Goal: Task Accomplishment & Management: Manage account settings

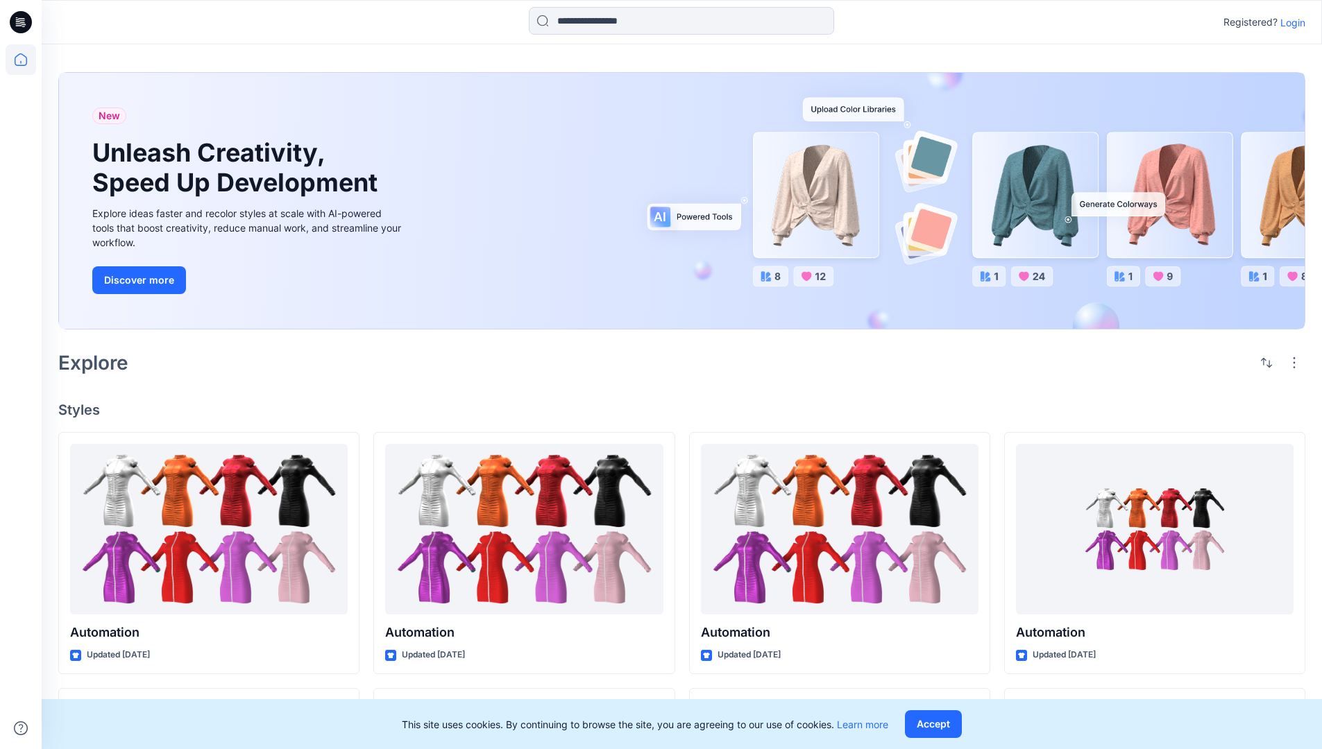
click at [1289, 22] on p "Login" at bounding box center [1292, 22] width 25 height 15
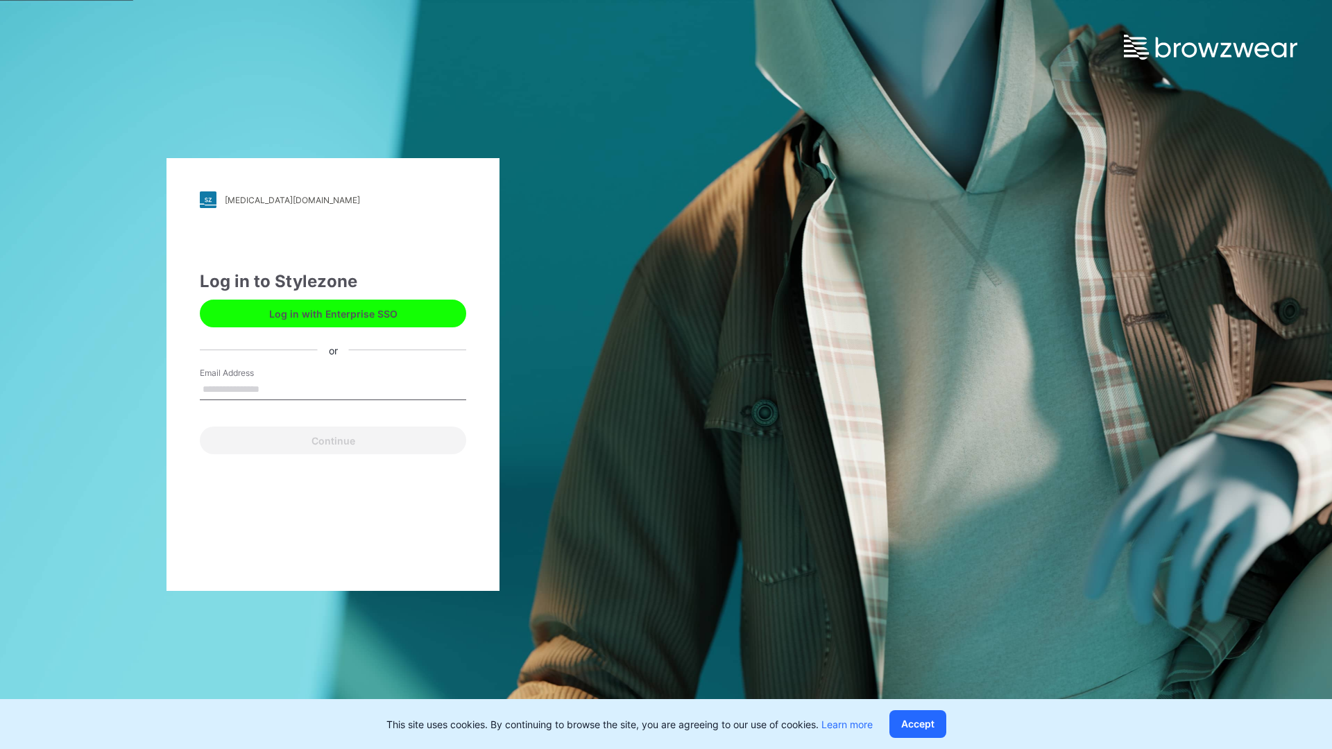
click at [274, 389] on input "Email Address" at bounding box center [333, 390] width 266 height 21
type input "**********"
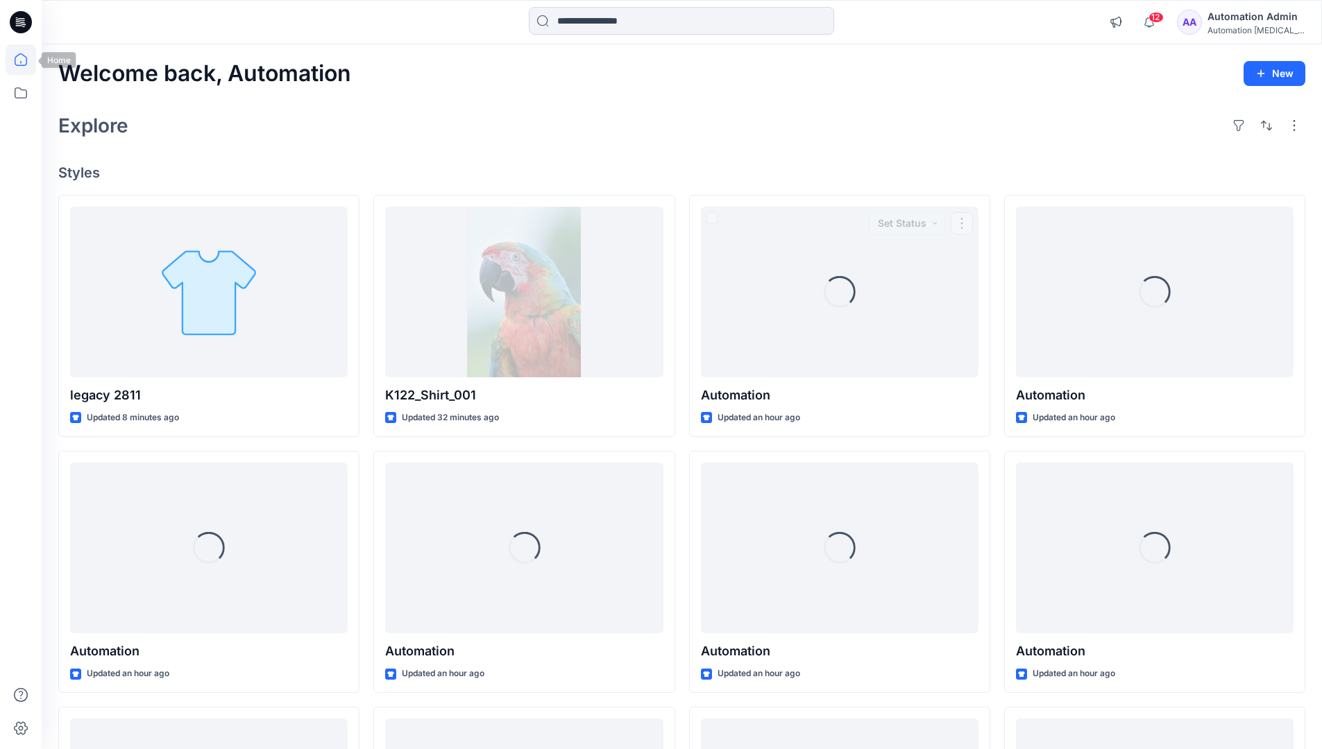
click at [26, 60] on icon at bounding box center [21, 59] width 12 height 12
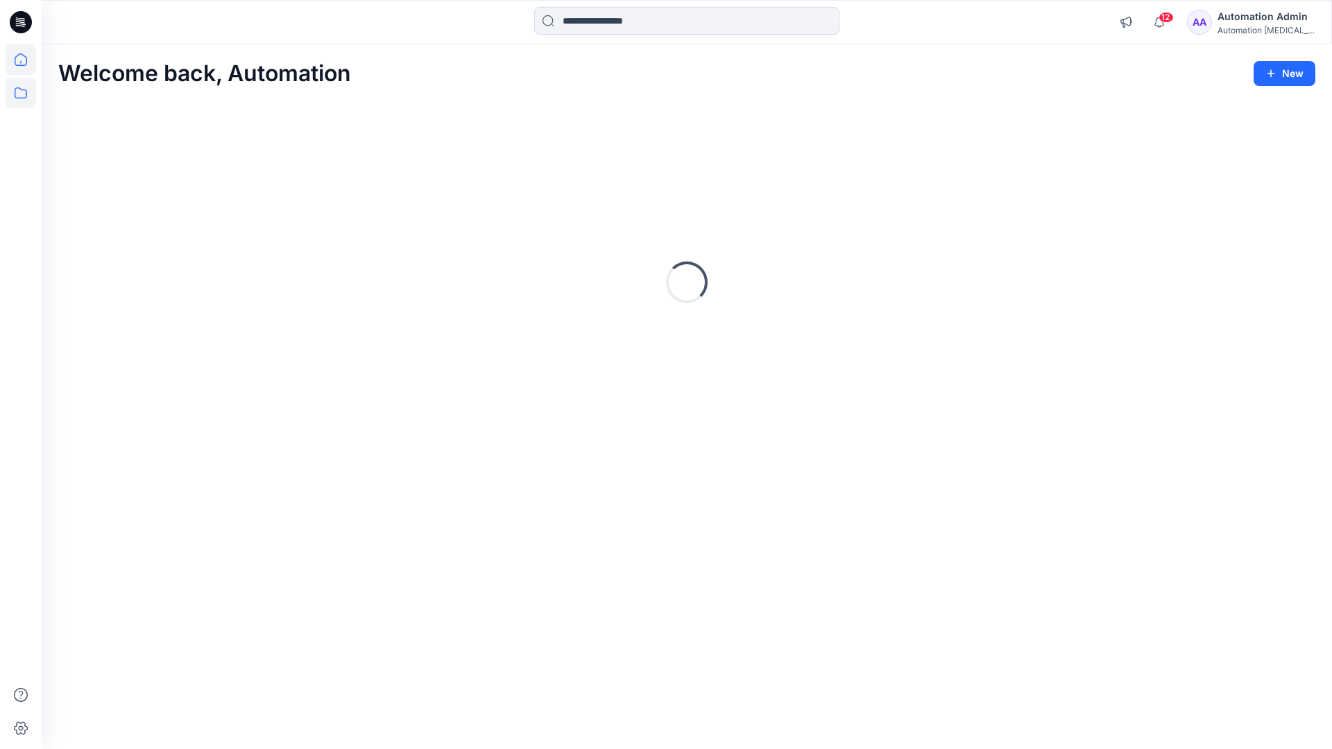
click at [17, 95] on icon at bounding box center [21, 93] width 31 height 31
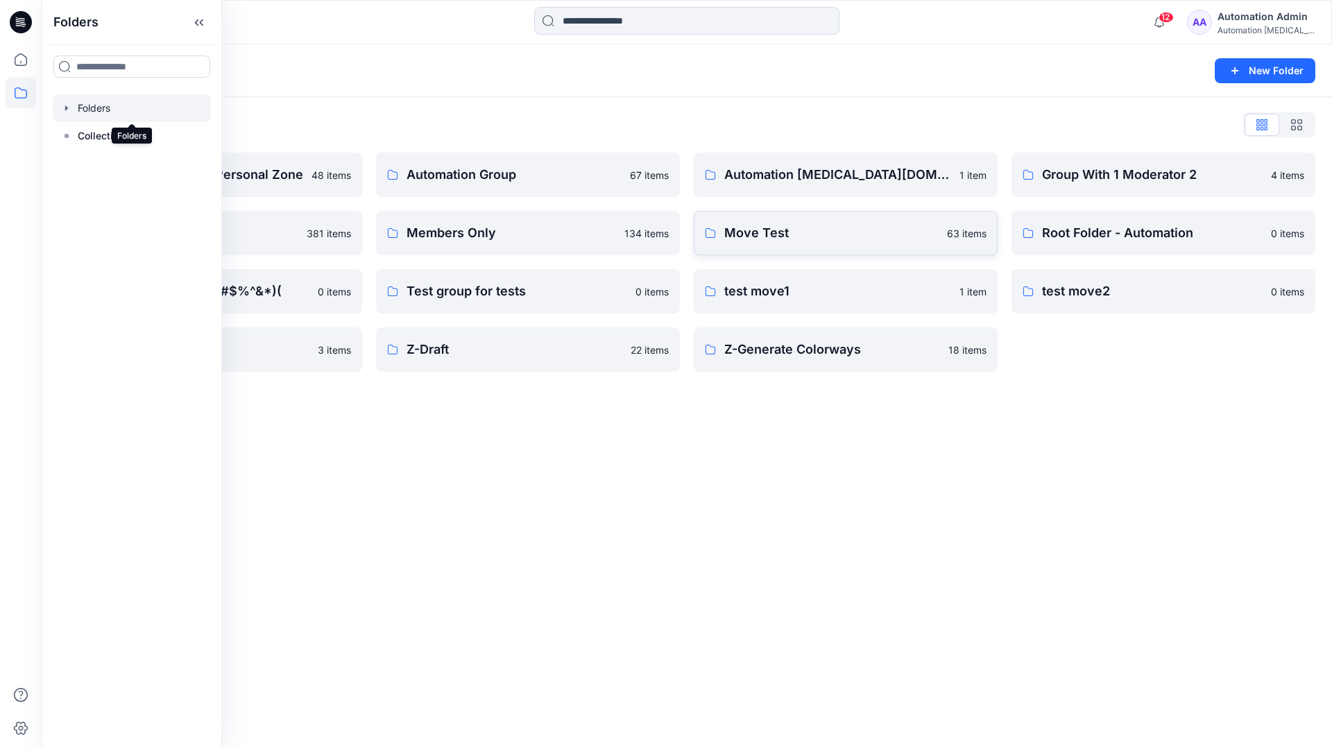
click at [793, 236] on p "Move Test" at bounding box center [831, 232] width 214 height 19
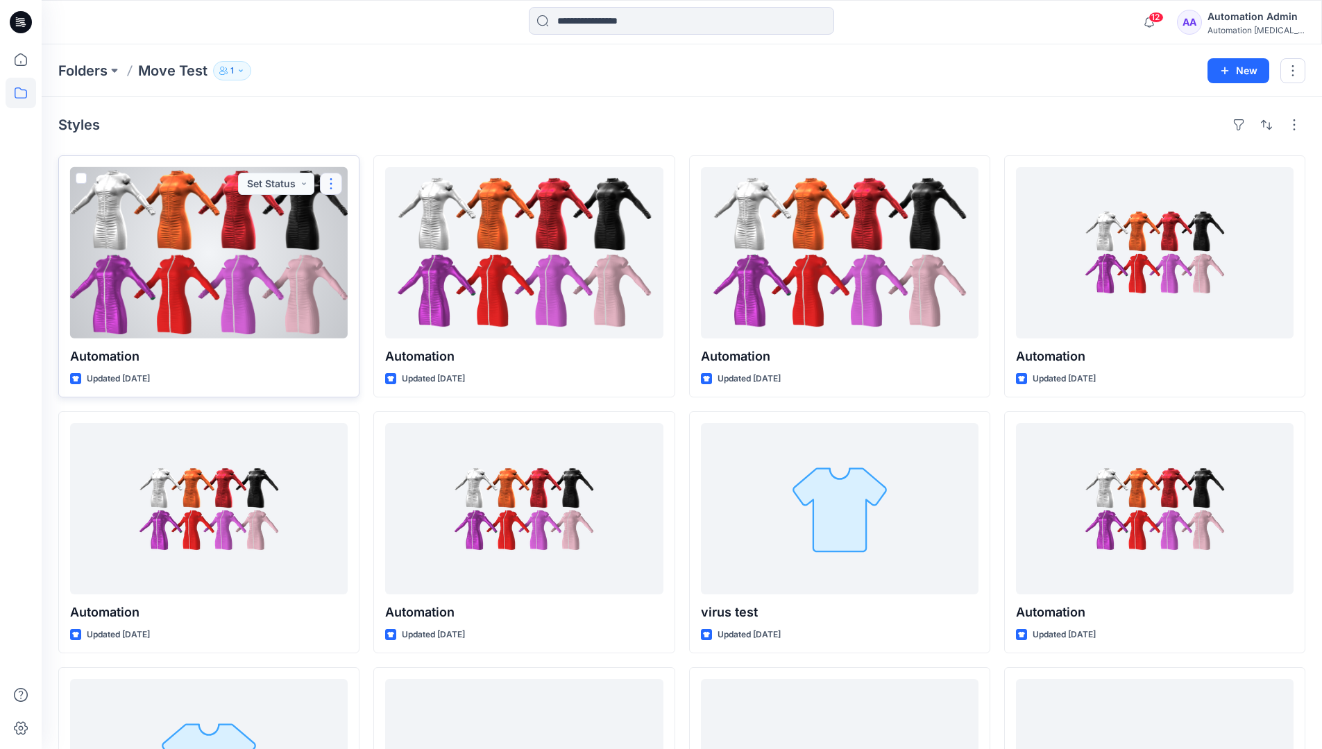
click at [330, 184] on button "button" at bounding box center [331, 184] width 22 height 22
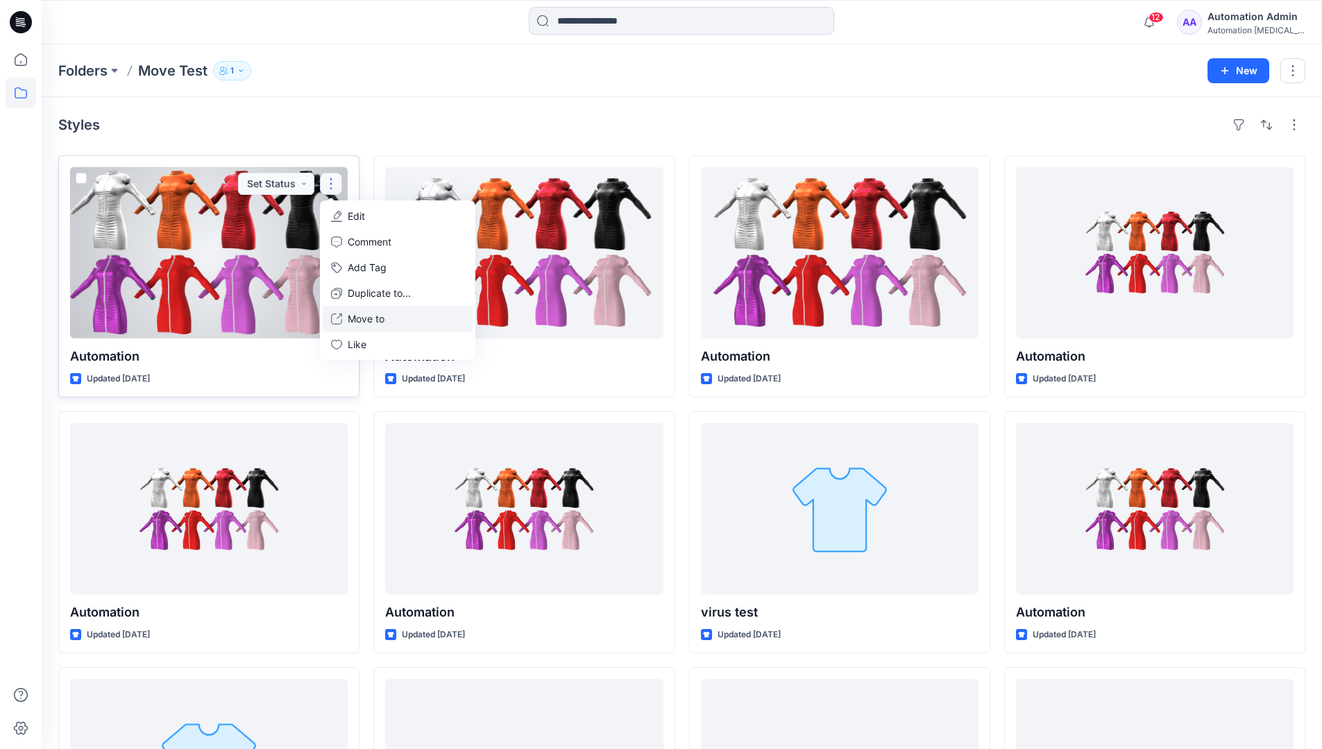
click at [381, 314] on p "Move to" at bounding box center [366, 319] width 37 height 15
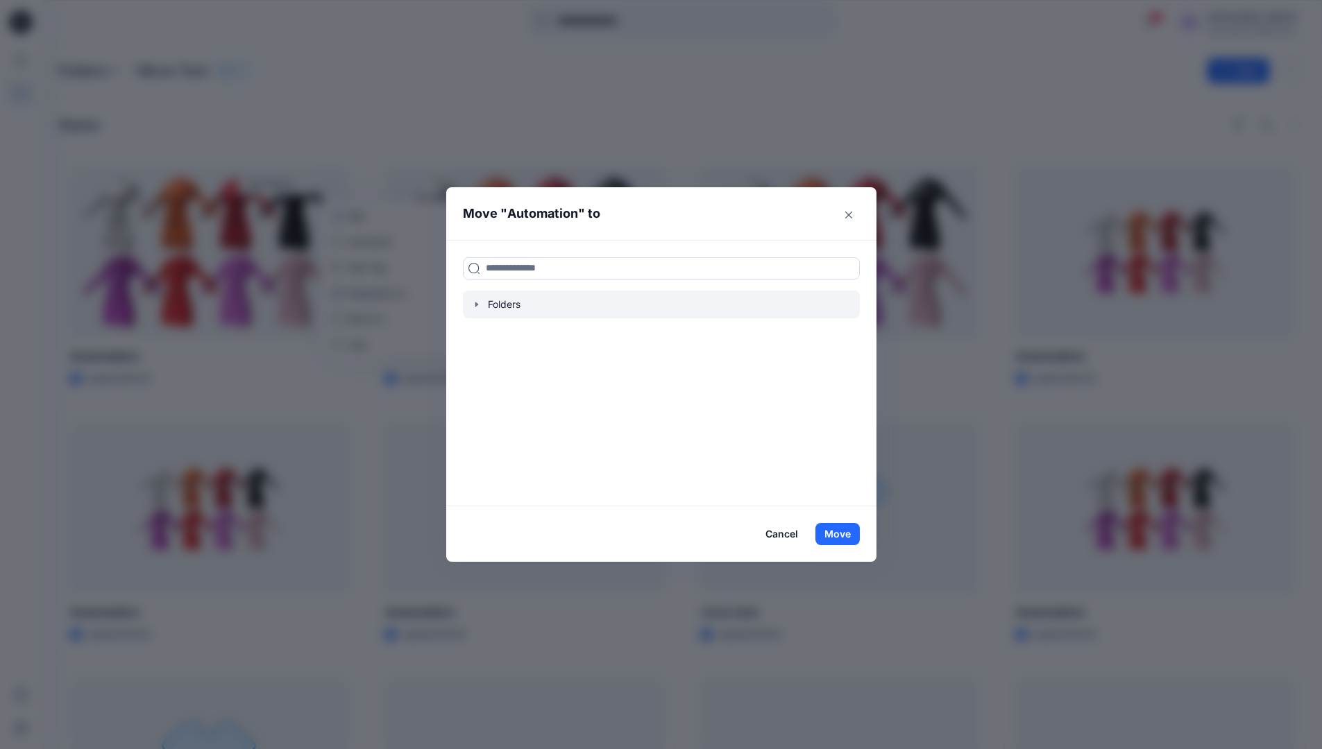
click at [479, 302] on icon "button" at bounding box center [476, 304] width 11 height 11
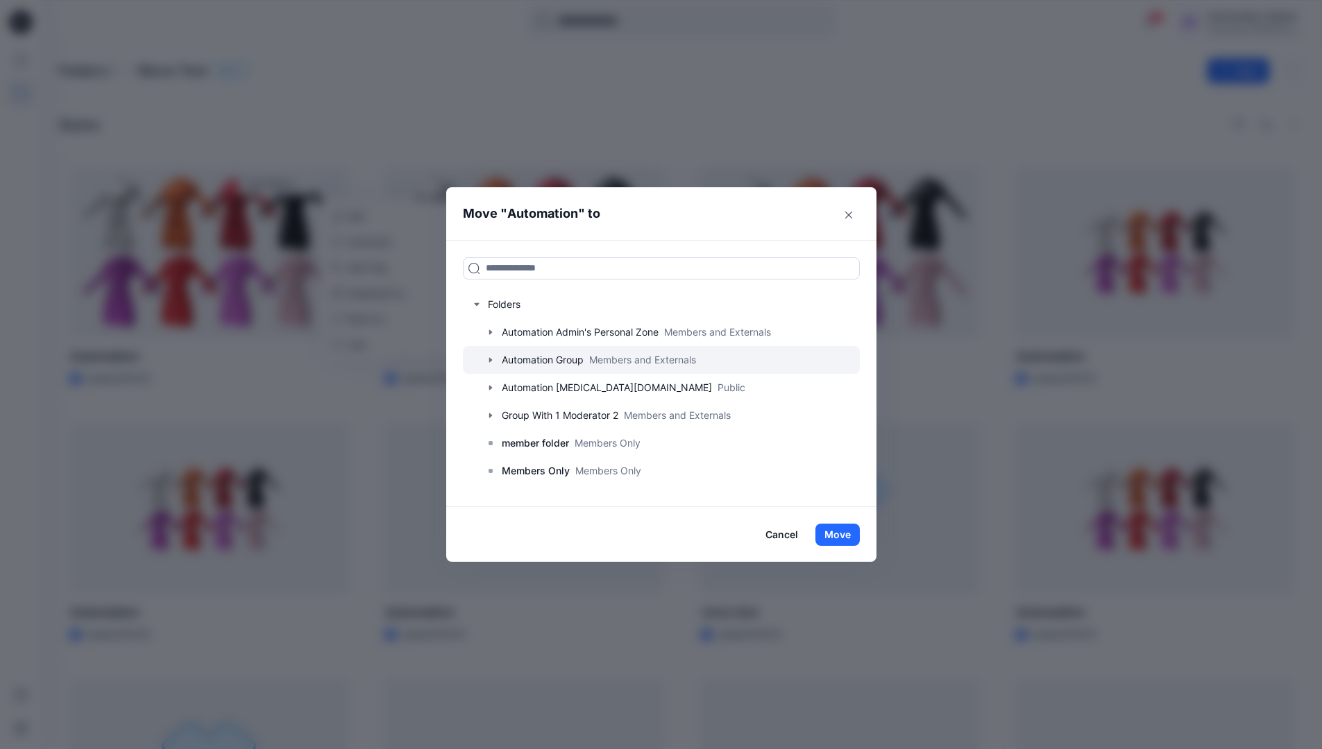
click at [533, 359] on div at bounding box center [661, 360] width 397 height 28
click at [845, 532] on button "Move" at bounding box center [837, 535] width 44 height 22
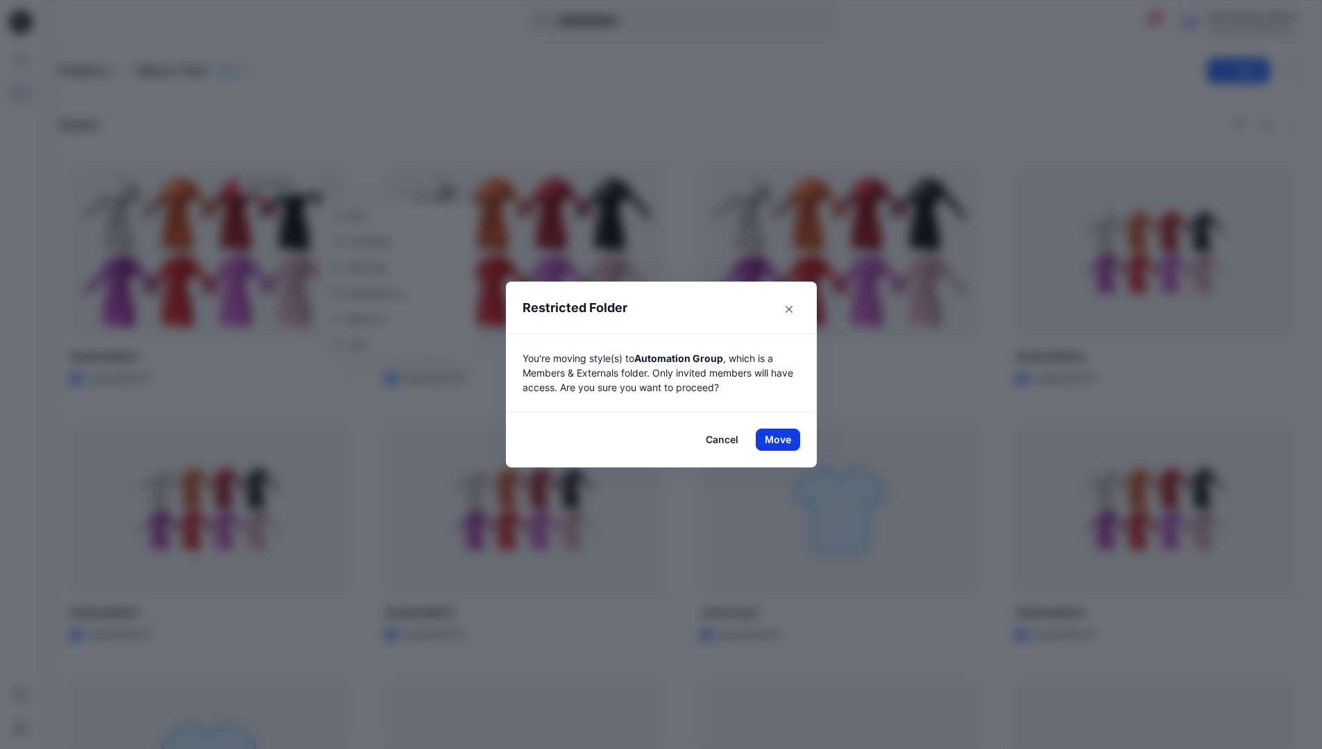
click at [783, 440] on button "Move" at bounding box center [778, 440] width 44 height 22
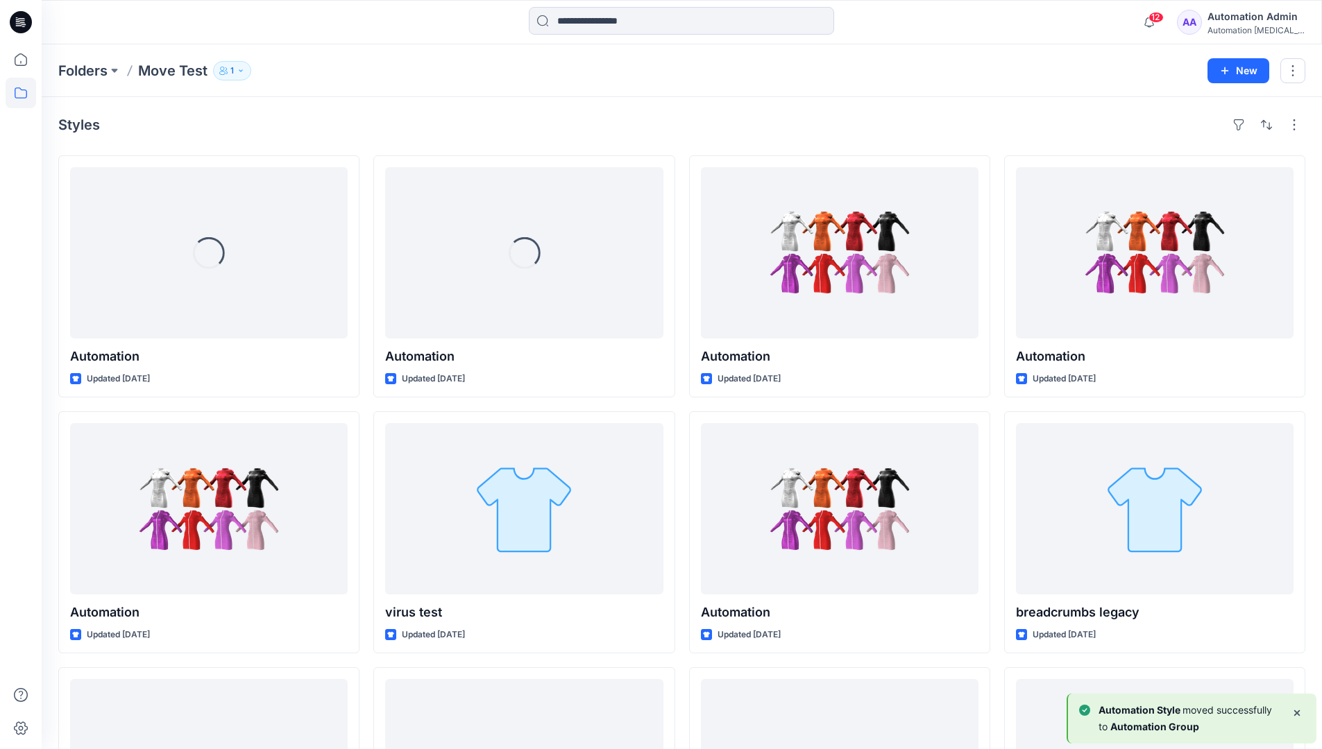
drag, startPoint x: 783, startPoint y: 440, endPoint x: 746, endPoint y: 128, distance: 313.7
click at [746, 128] on div "Styles" at bounding box center [681, 125] width 1247 height 22
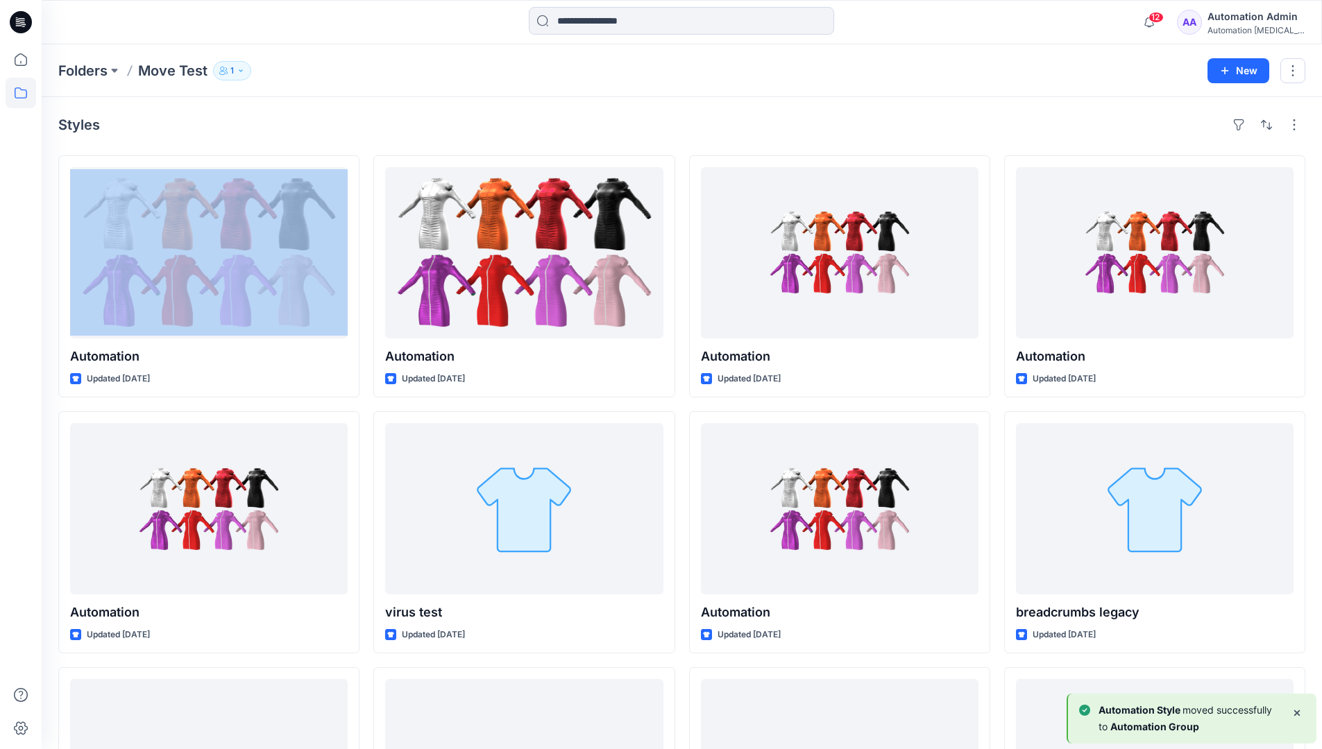
click at [79, 129] on h4 "Styles" at bounding box center [79, 125] width 42 height 17
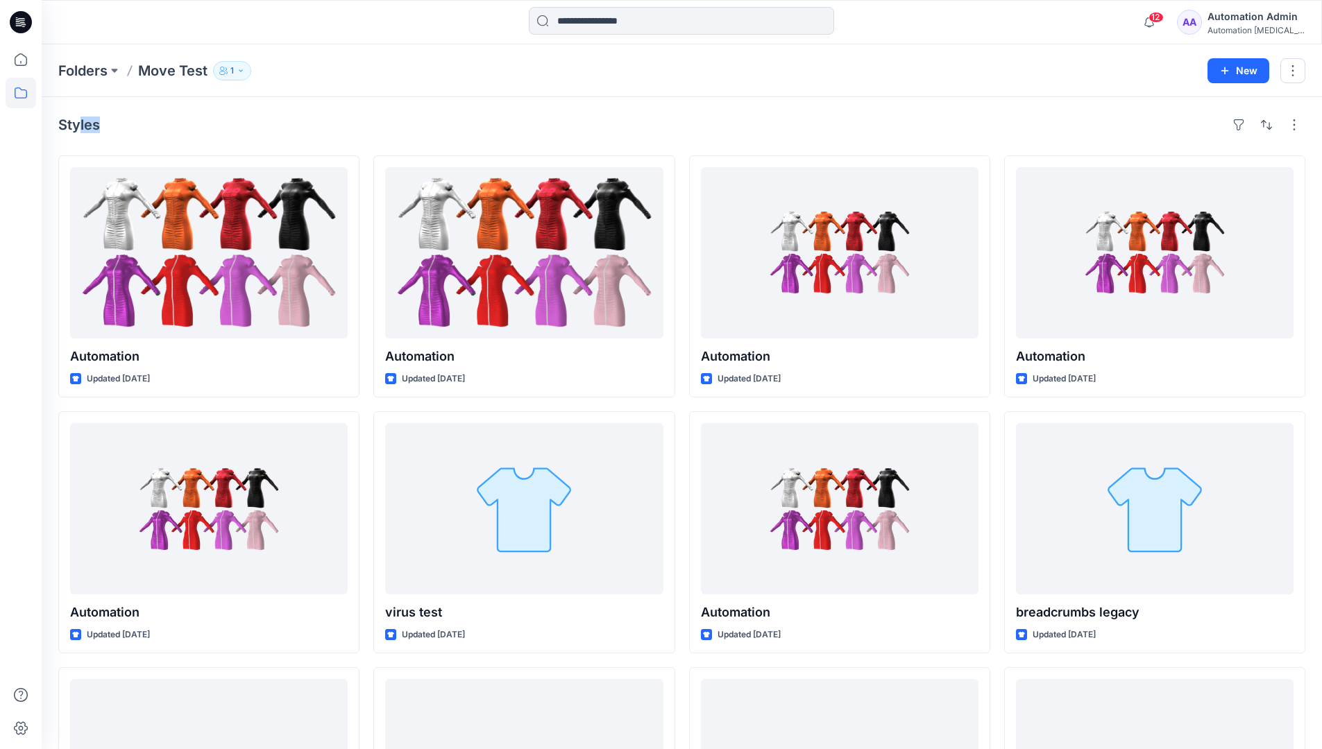
drag, startPoint x: 79, startPoint y: 129, endPoint x: 220, endPoint y: 141, distance: 141.4
click at [220, 141] on div "Styles Automation Updated [DATE] Automation Updated [DATE] Automation Updated a…" at bounding box center [682, 537] width 1280 height 880
click at [22, 94] on icon at bounding box center [21, 93] width 31 height 31
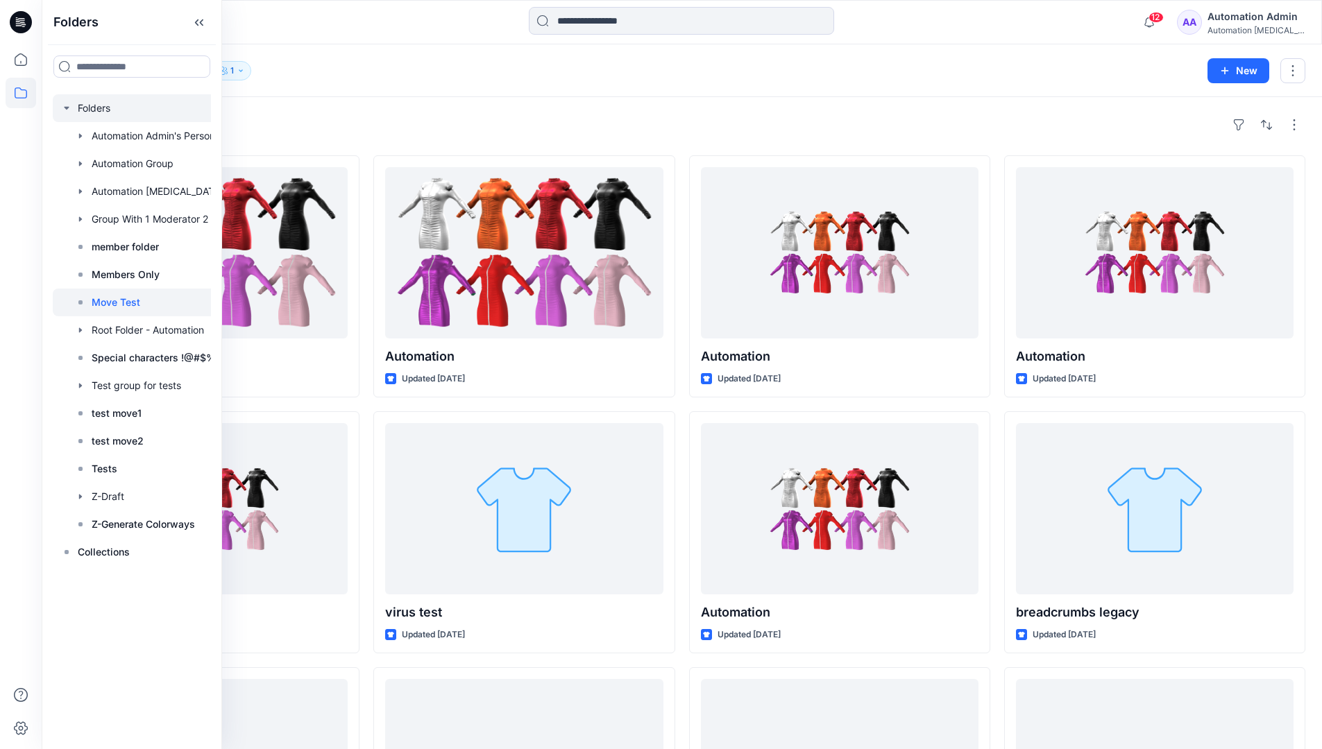
click at [98, 110] on div at bounding box center [150, 108] width 194 height 28
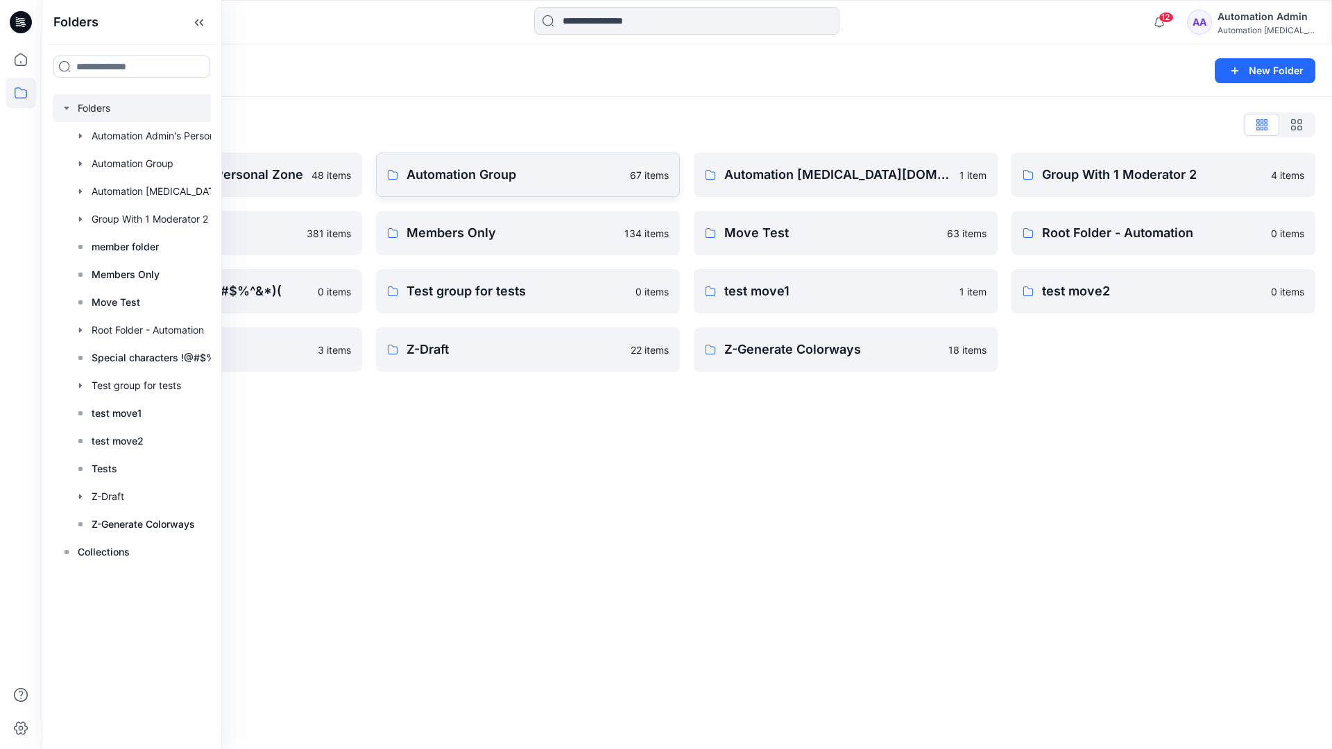
click at [509, 183] on p "Automation Group" at bounding box center [514, 174] width 215 height 19
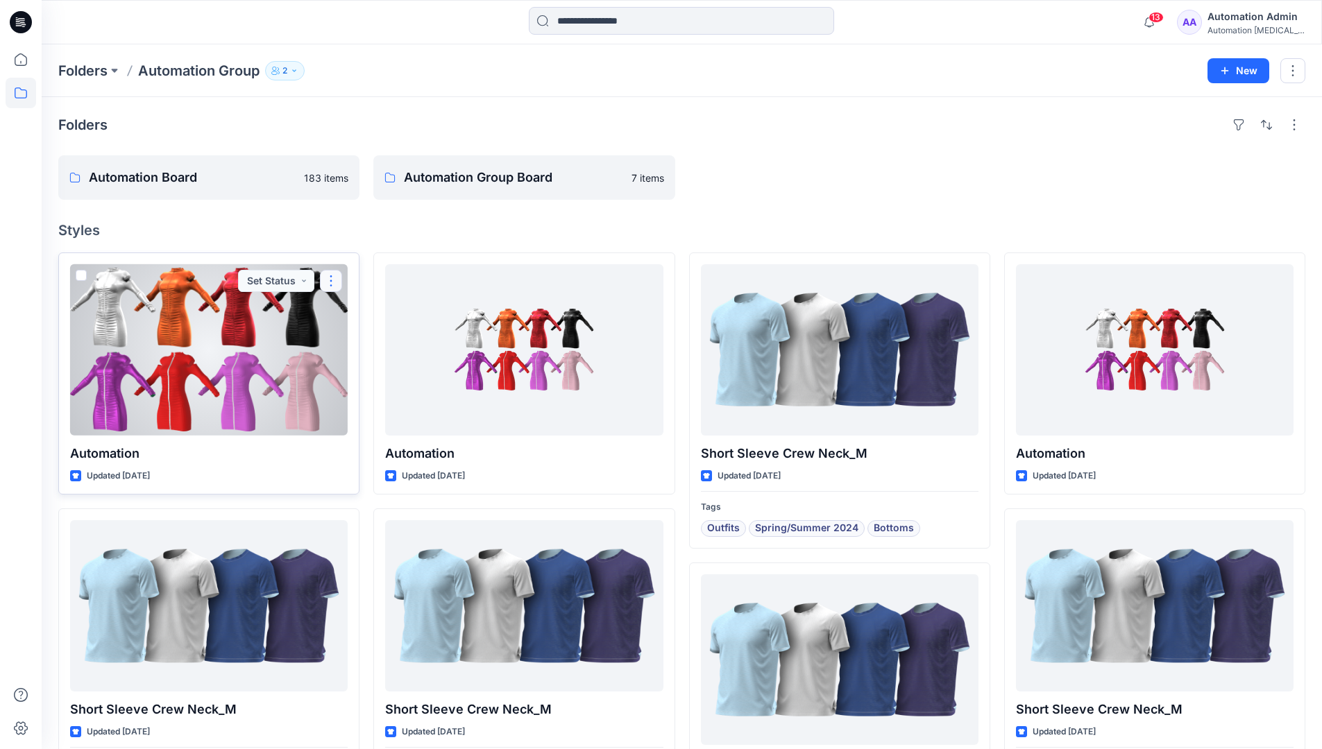
click at [330, 288] on button "button" at bounding box center [331, 281] width 22 height 22
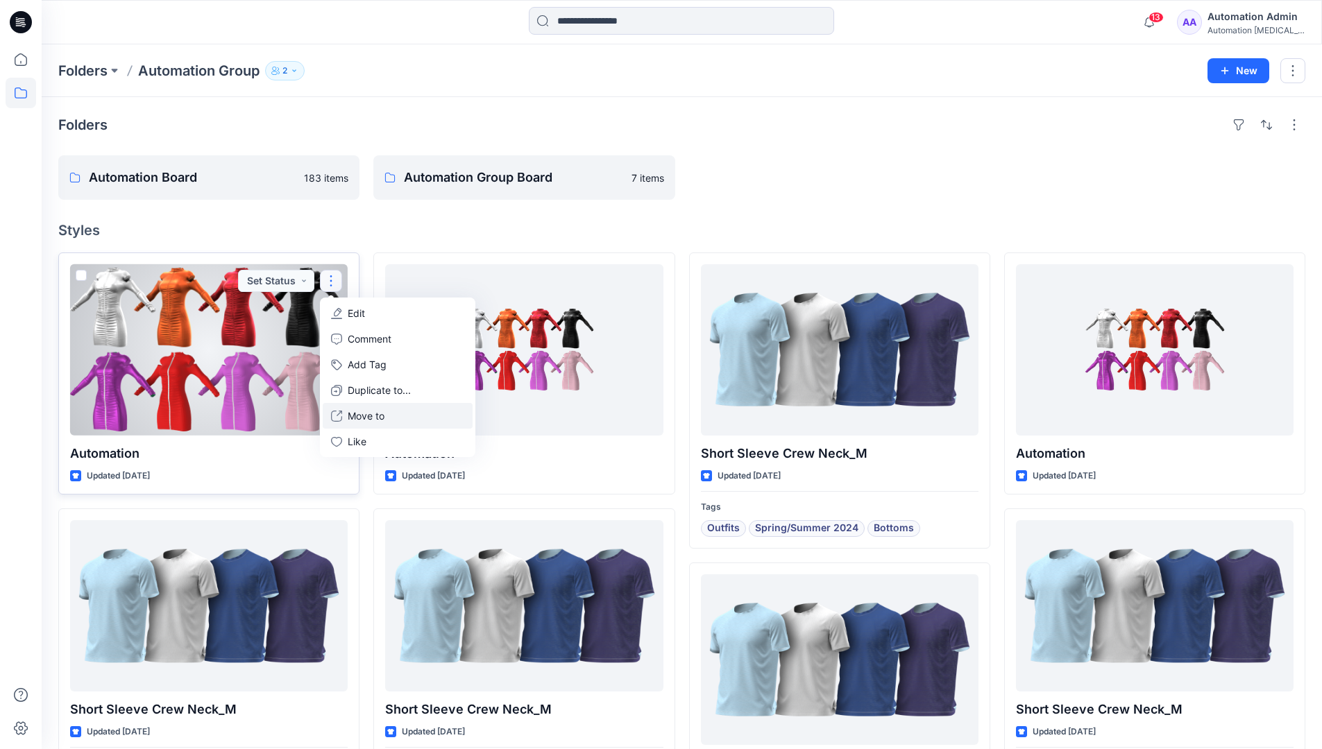
click at [380, 411] on p "Move to" at bounding box center [366, 416] width 37 height 15
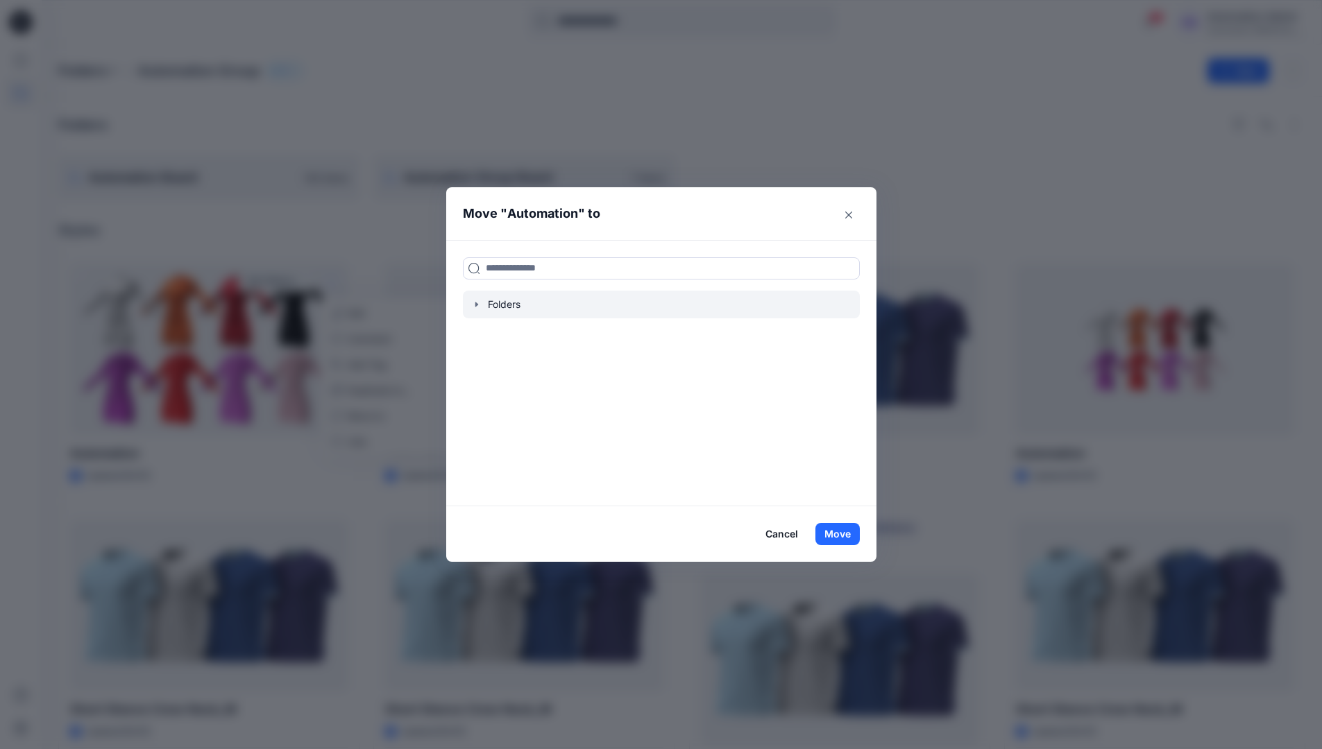
click at [482, 303] on icon "button" at bounding box center [476, 304] width 11 height 11
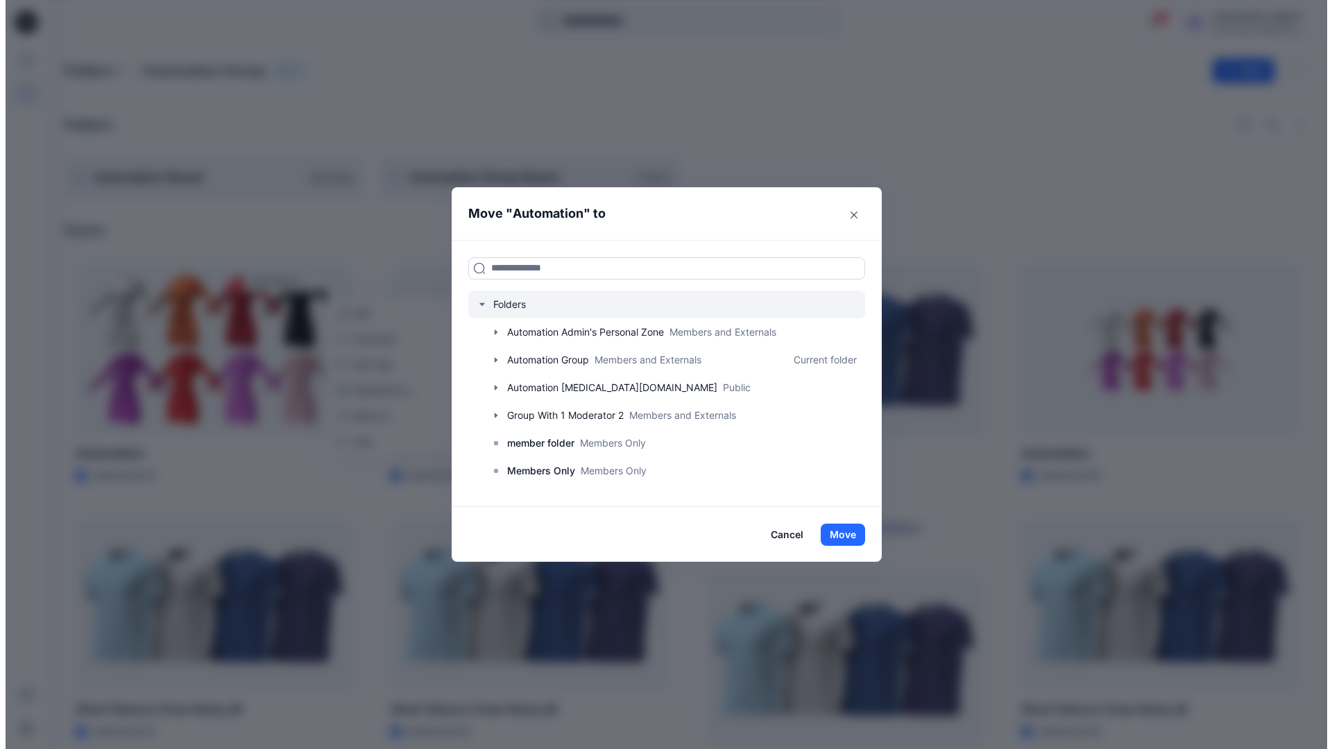
scroll to position [109, 0]
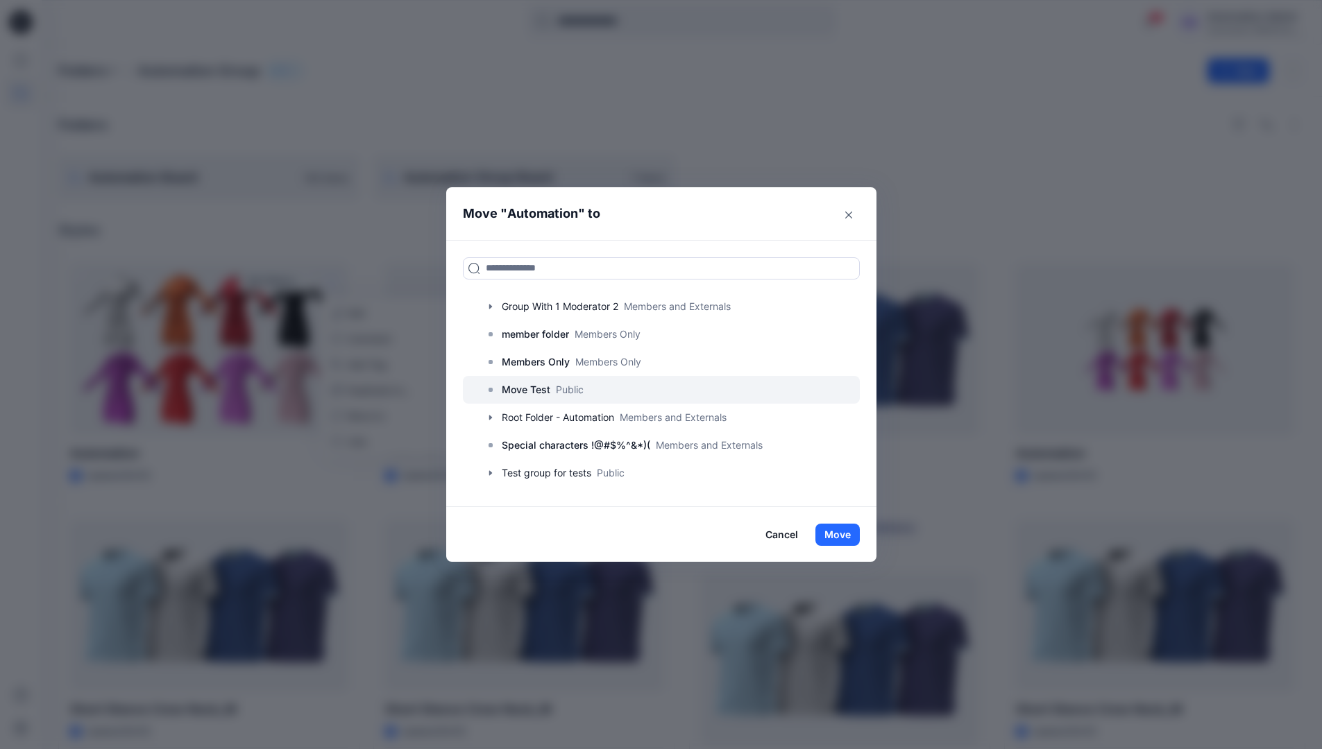
click at [530, 385] on p "Move Test" at bounding box center [526, 390] width 49 height 17
click at [835, 527] on button "Move" at bounding box center [837, 535] width 44 height 22
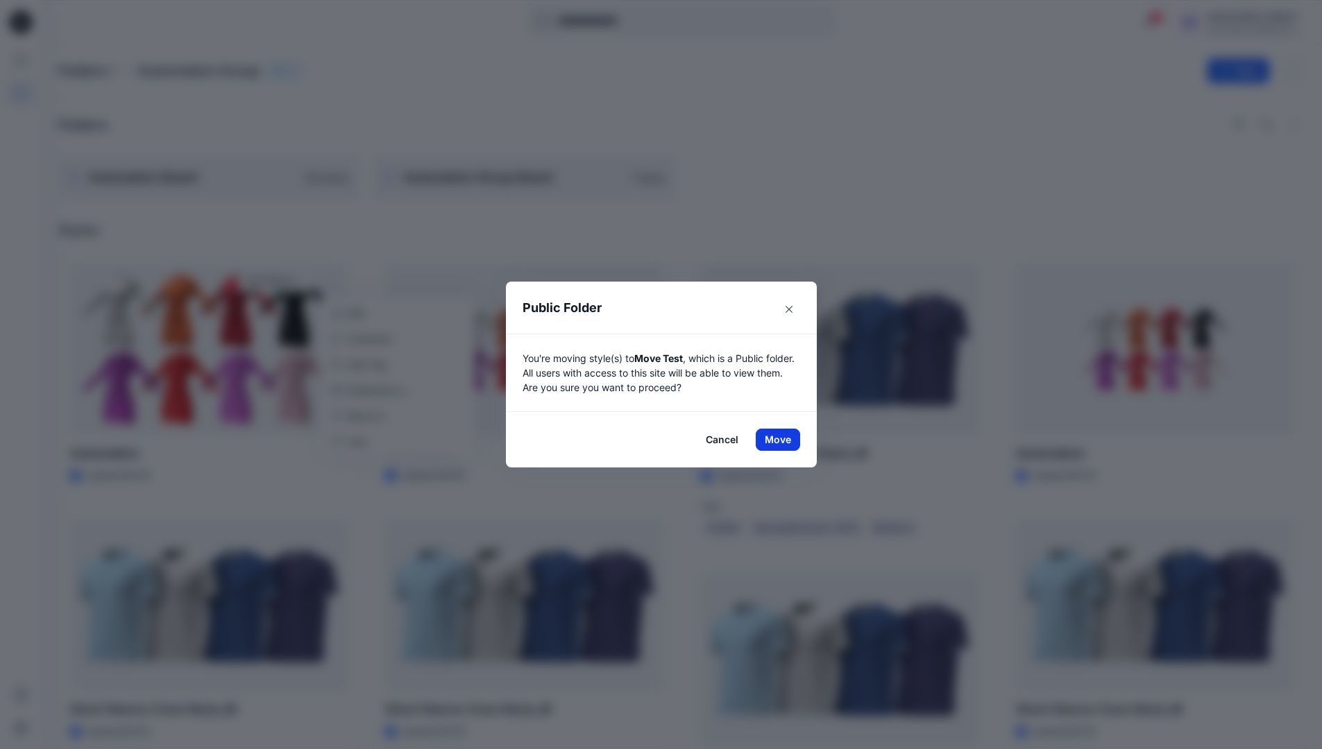
click at [783, 440] on button "Move" at bounding box center [778, 440] width 44 height 22
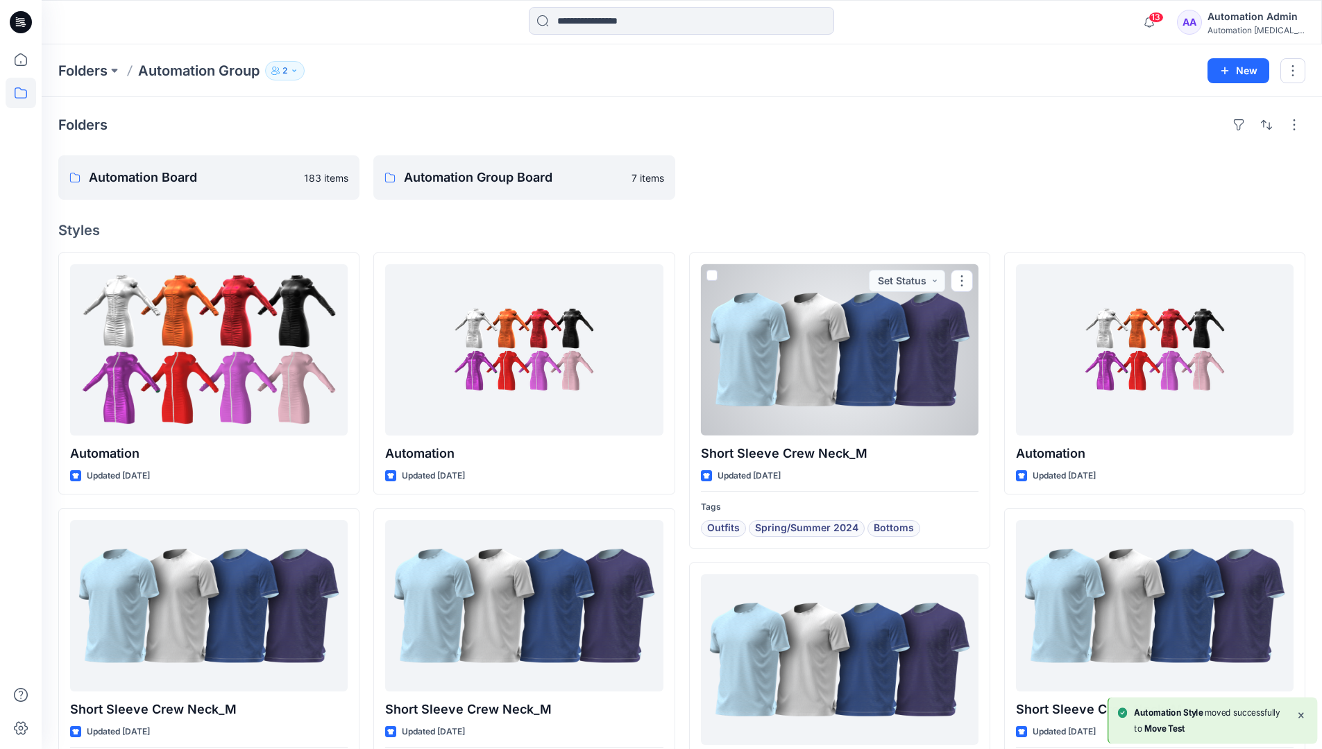
click at [1232, 29] on div "Automation [MEDICAL_DATA]..." at bounding box center [1255, 30] width 97 height 10
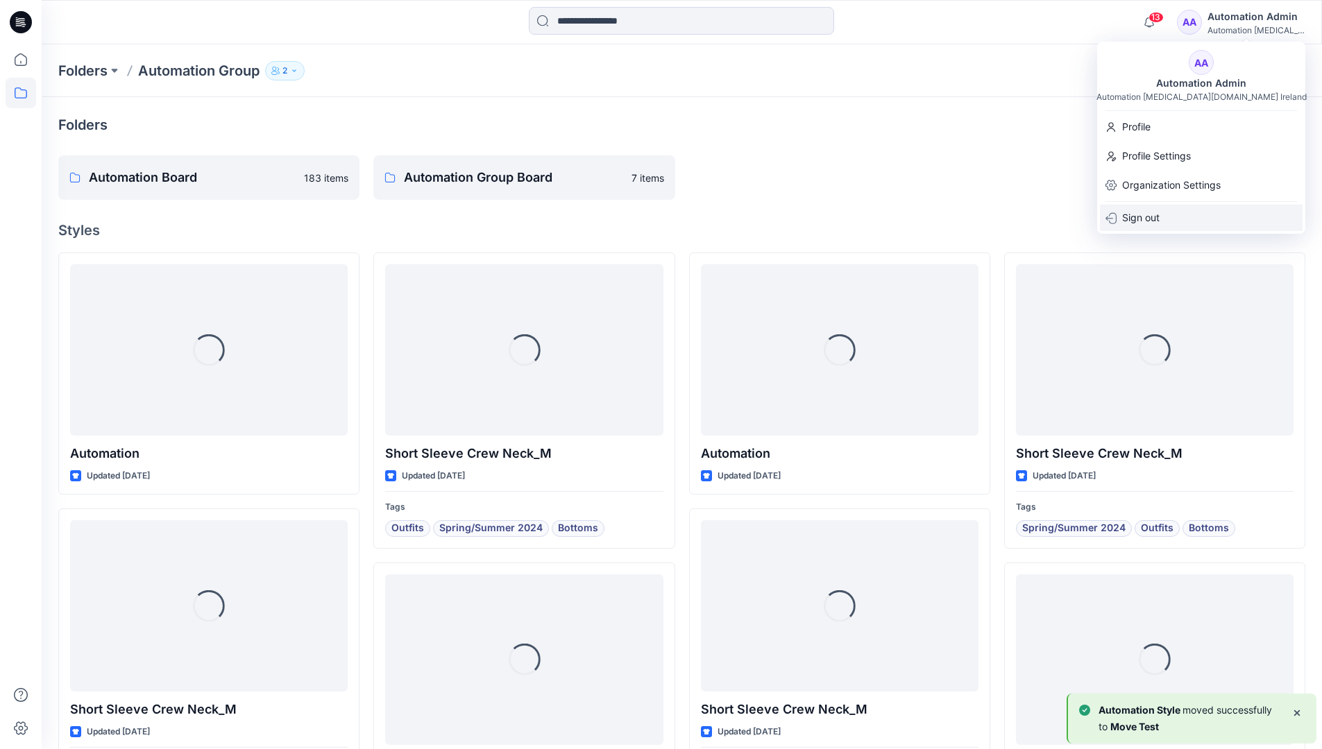
click at [1141, 208] on p "Sign out" at bounding box center [1140, 218] width 37 height 26
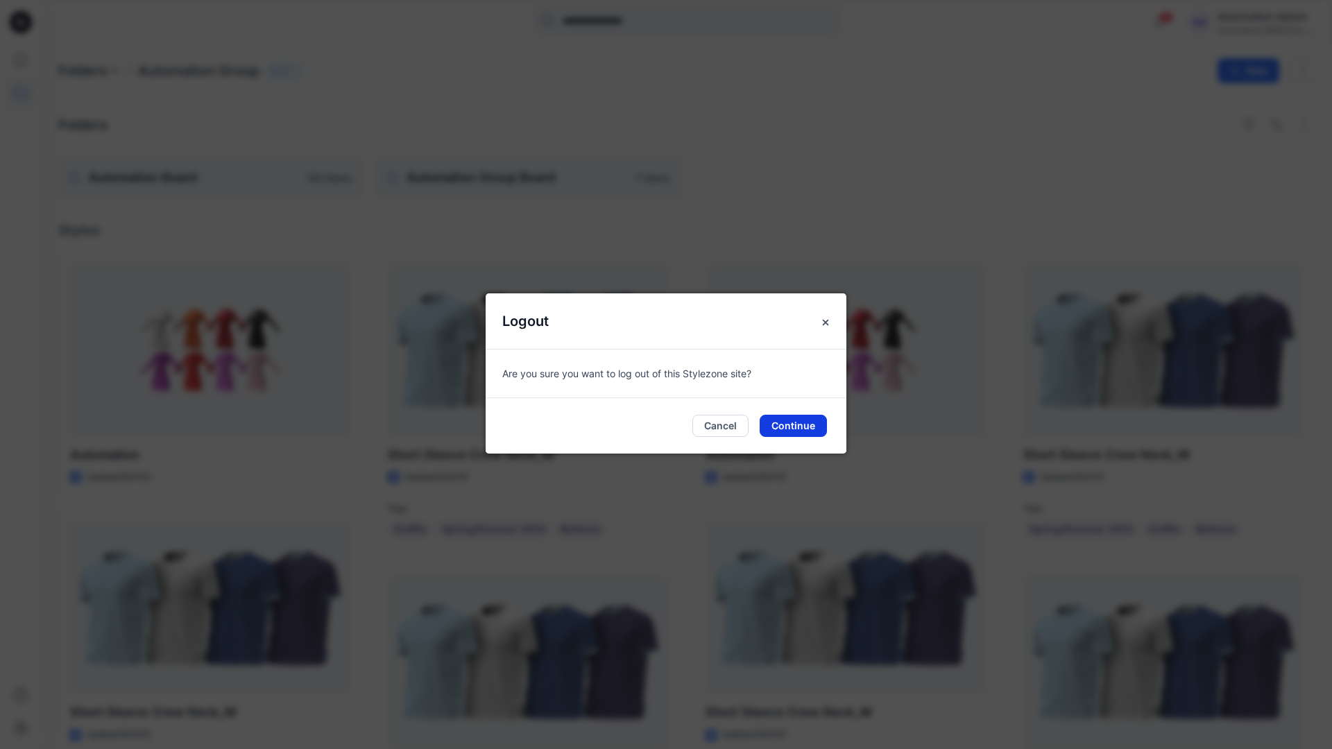
click at [806, 431] on button "Continue" at bounding box center [793, 426] width 67 height 22
